Goal: Task Accomplishment & Management: Manage account settings

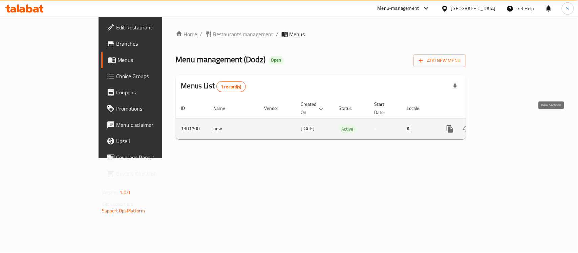
click at [502, 126] on icon "enhanced table" at bounding box center [499, 129] width 6 height 6
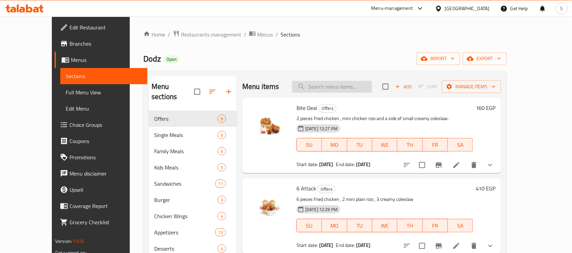
click at [351, 89] on input "search" at bounding box center [332, 87] width 80 height 12
drag, startPoint x: 351, startPoint y: 80, endPoint x: 347, endPoint y: 85, distance: 6.5
click at [349, 82] on div "Menu items Add Sort Manage items" at bounding box center [371, 87] width 259 height 22
click at [347, 85] on input "search" at bounding box center [332, 87] width 80 height 12
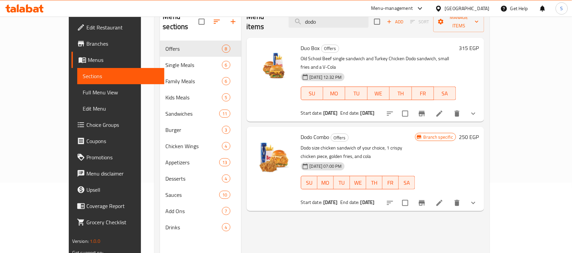
scroll to position [85, 0]
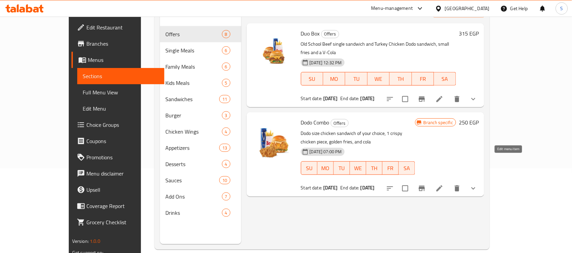
type input "dodo"
click at [443, 185] on icon at bounding box center [439, 189] width 8 height 8
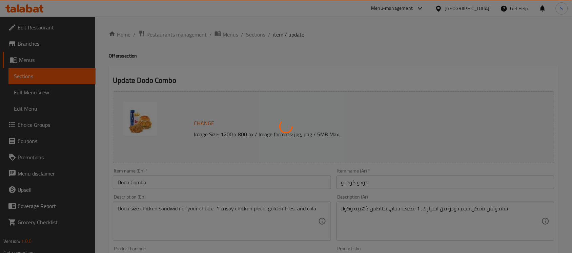
type input "اختيارك من::"
type input "1"
type input "اختيارك من الساندويتش:"
type input "1"
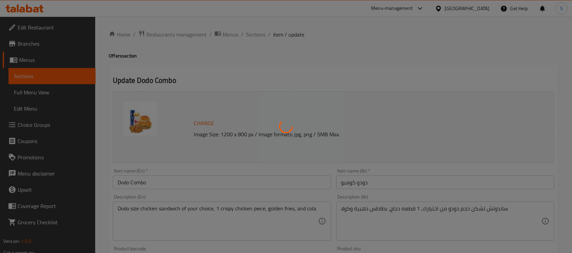
type input "1"
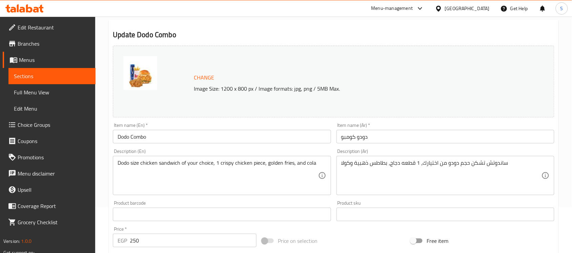
scroll to position [42, 0]
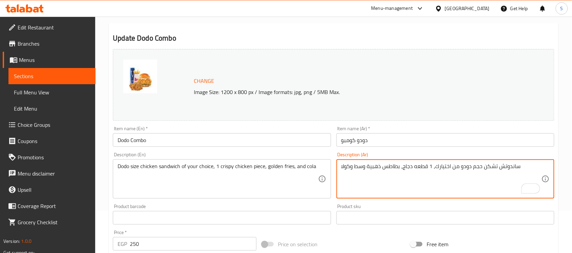
type textarea "ساندوتش تشكن حجم دودو من اختيارك، 1 قطعه دجاج، بطاطس ذهبية وسط وكولا"
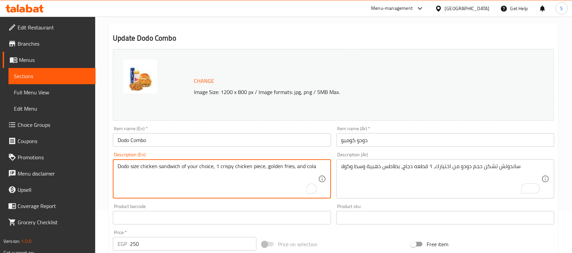
click at [267, 170] on textarea "Dodo size chicken sandwich of your choice, 1 crispy chicken piece, golden fries…" at bounding box center [218, 179] width 200 height 32
type textarea "Dodo size chicken sandwich of your choice, 1 crispy chicken piece, Medium golde…"
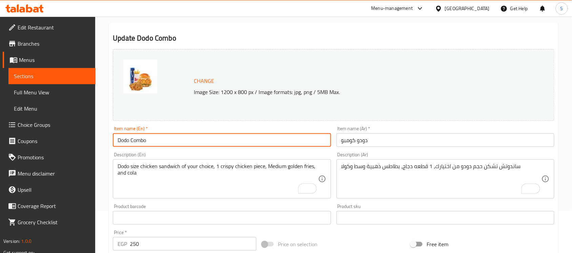
click at [281, 145] on input "Dodo Combo" at bounding box center [222, 140] width 218 height 14
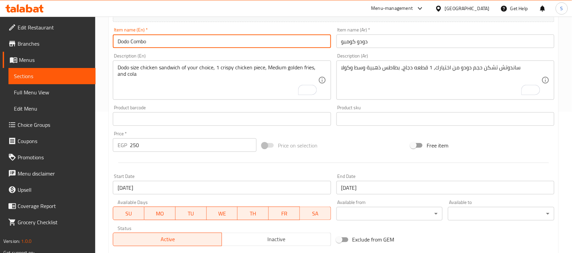
scroll to position [127, 0]
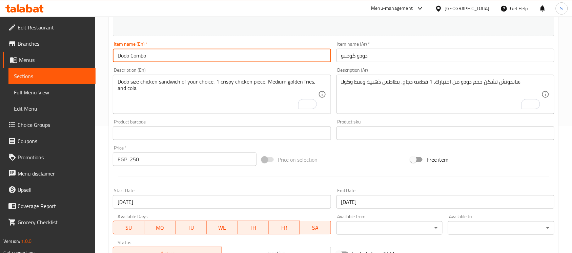
click at [221, 53] on input "Dodo Combo" at bounding box center [222, 56] width 218 height 14
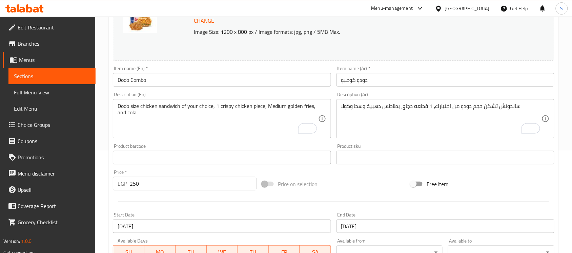
scroll to position [62, 0]
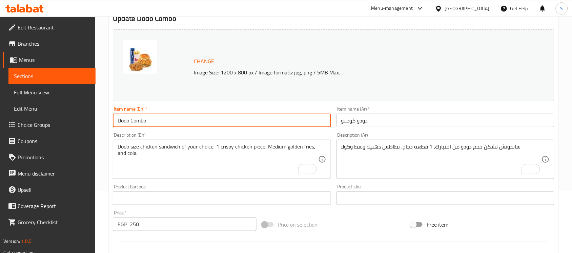
click at [36, 42] on span "Branches" at bounding box center [54, 44] width 72 height 8
